Goal: Task Accomplishment & Management: Manage account settings

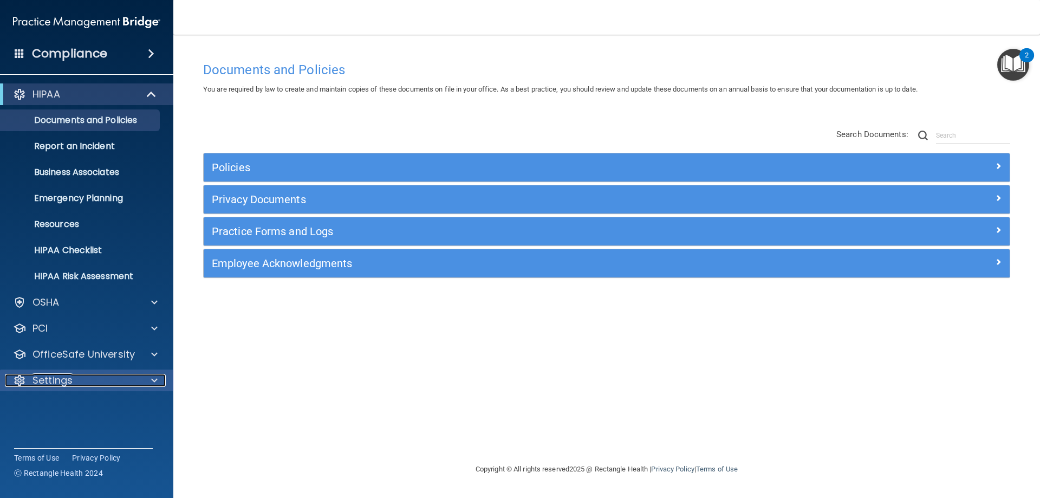
click at [134, 379] on div "Settings" at bounding box center [72, 380] width 134 height 13
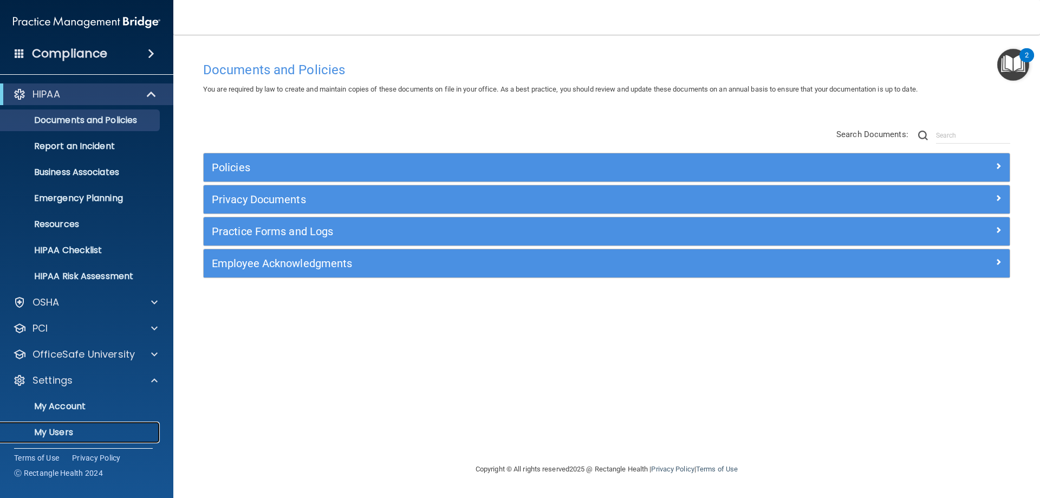
click at [61, 428] on p "My Users" at bounding box center [81, 432] width 148 height 11
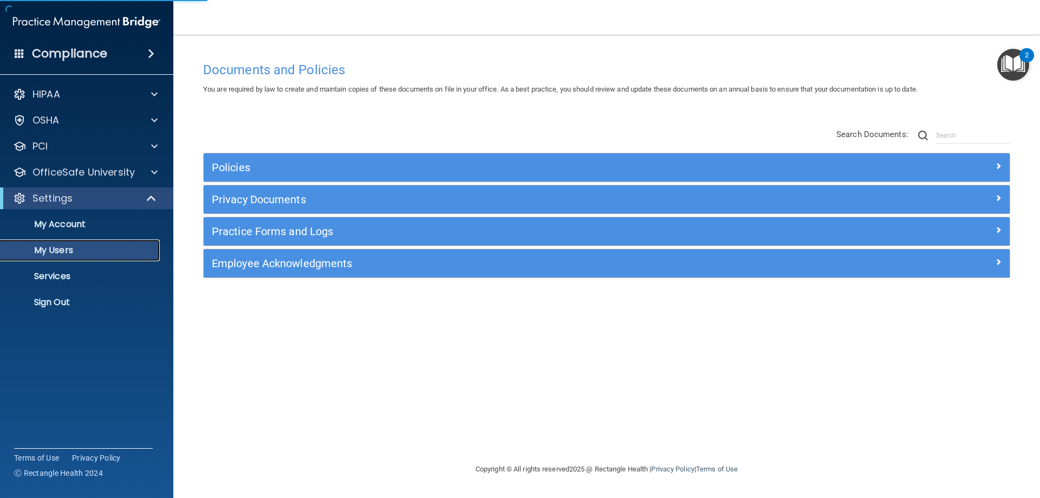
select select "20"
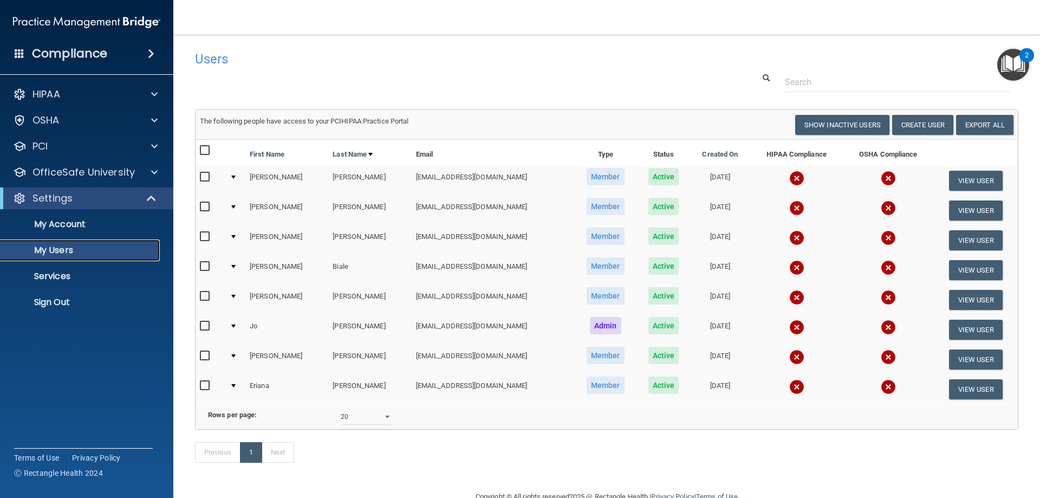
scroll to position [41, 0]
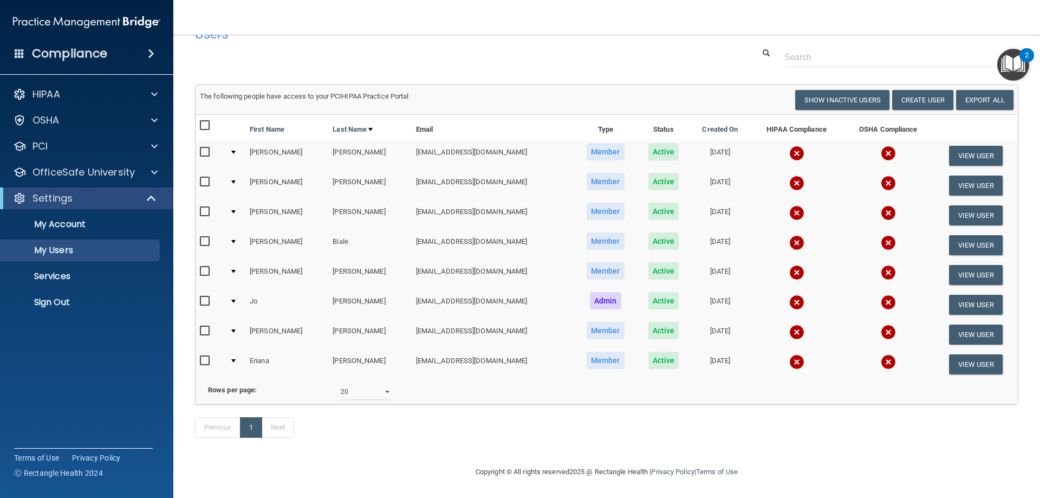
click at [200, 267] on input "checkbox" at bounding box center [206, 271] width 12 height 9
checkbox input "true"
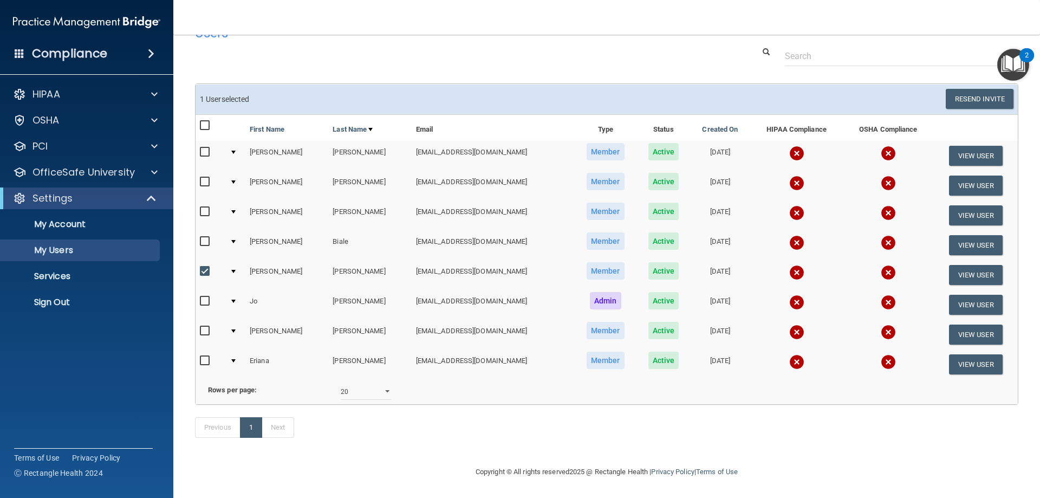
click at [232, 260] on td at bounding box center [235, 275] width 20 height 30
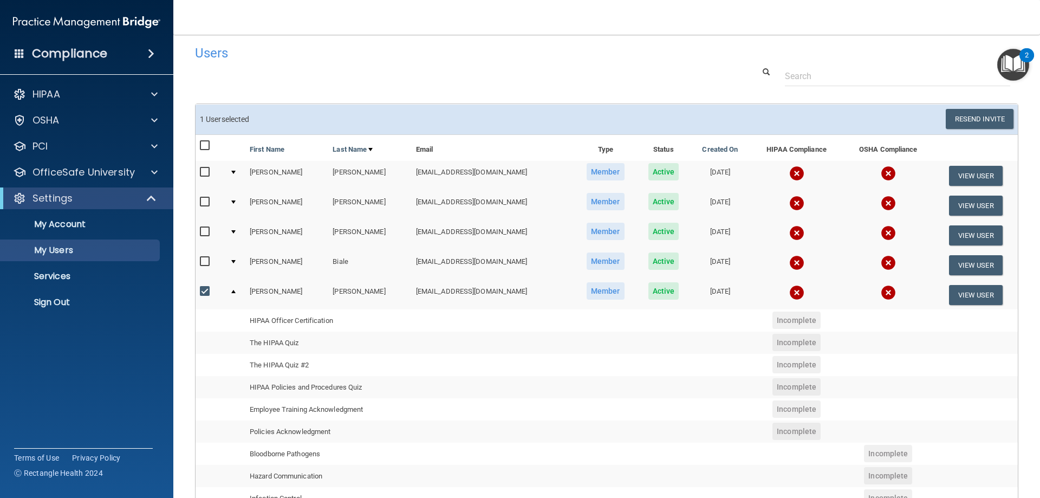
scroll to position [0, 0]
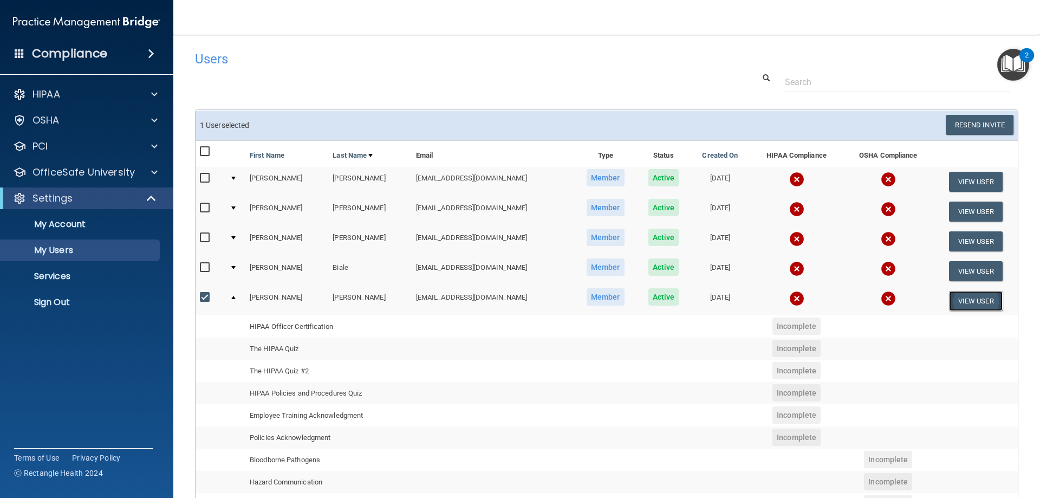
click at [986, 301] on button "View User" at bounding box center [976, 301] width 54 height 20
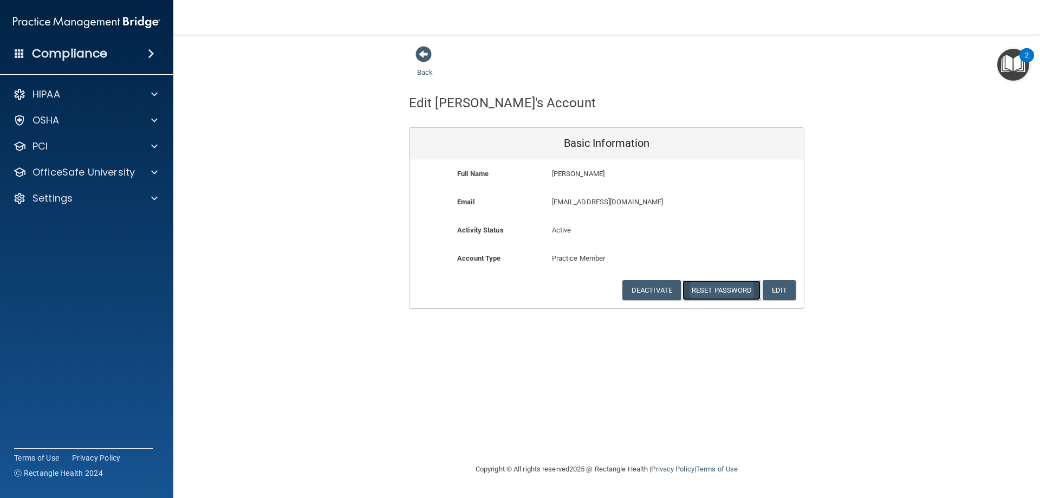
click at [712, 294] on button "Reset Password" at bounding box center [722, 290] width 78 height 20
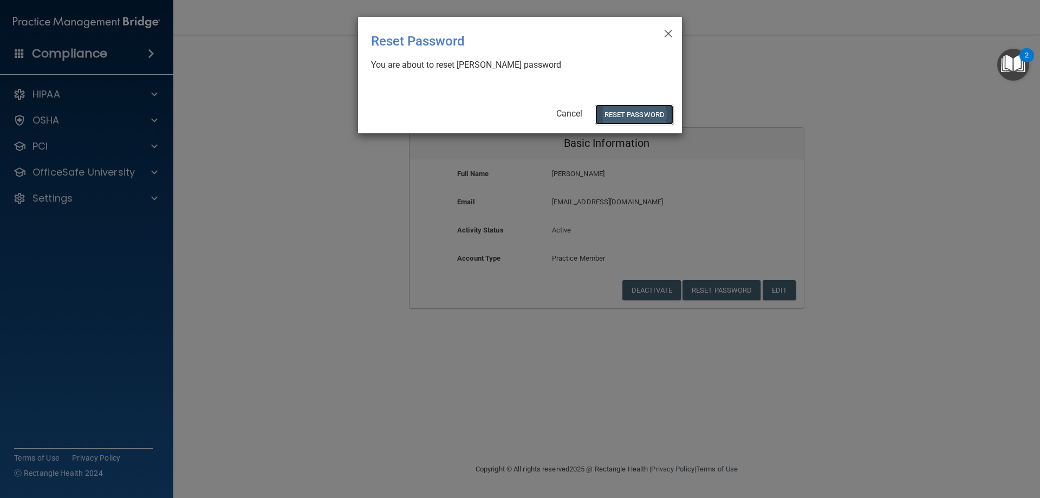
click at [640, 113] on button "Reset Password" at bounding box center [634, 115] width 78 height 20
click at [623, 110] on button "Reset Password" at bounding box center [634, 115] width 78 height 20
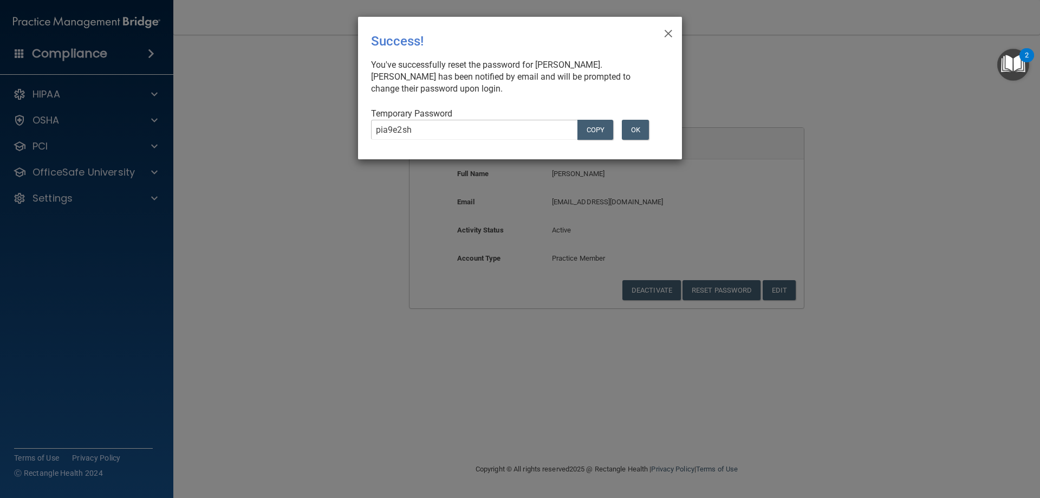
click at [335, 130] on div "× Close Success! You've successfully reset the password for [PERSON_NAME]. [PER…" at bounding box center [520, 249] width 1040 height 498
click at [638, 135] on button "OK" at bounding box center [635, 130] width 27 height 20
